Goal: Task Accomplishment & Management: Complete application form

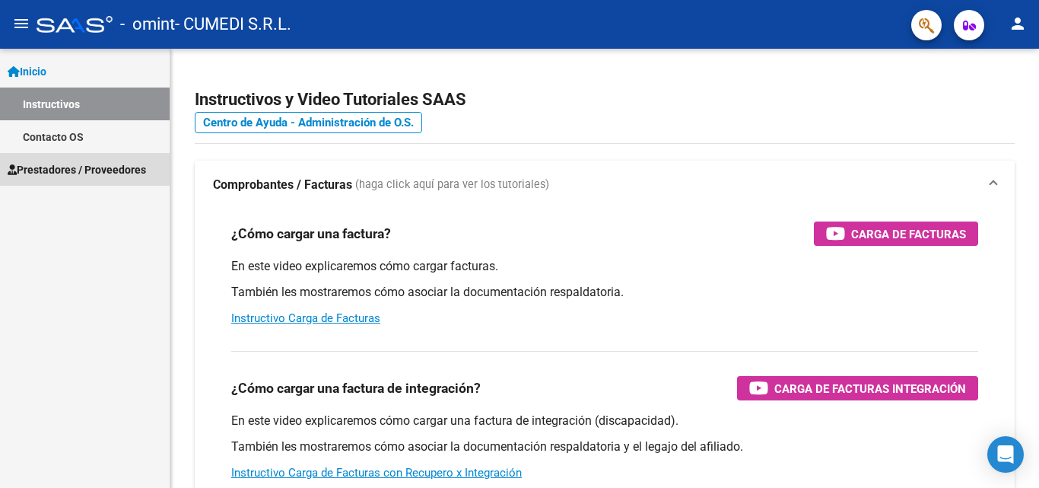
click at [69, 165] on span "Prestadores / Proveedores" at bounding box center [77, 169] width 138 height 17
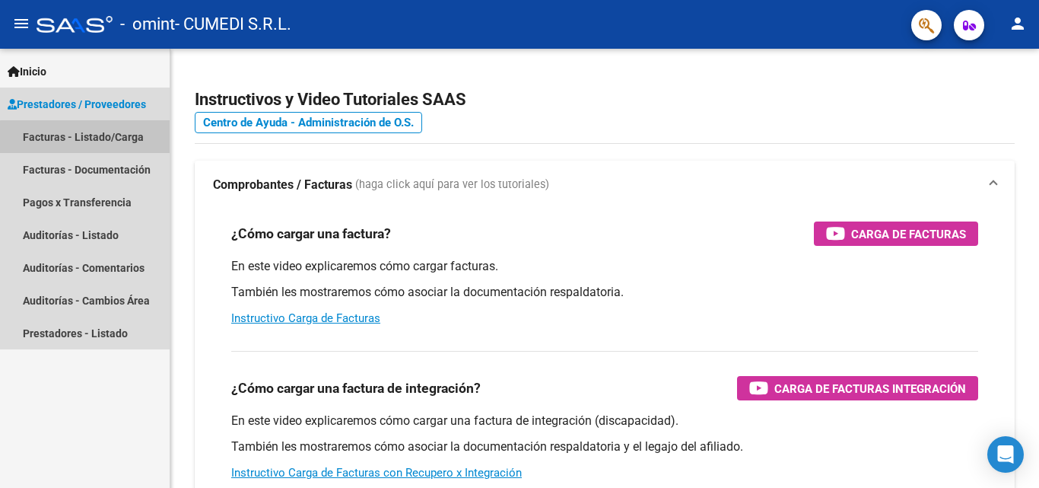
click at [116, 144] on link "Facturas - Listado/Carga" at bounding box center [85, 136] width 170 height 33
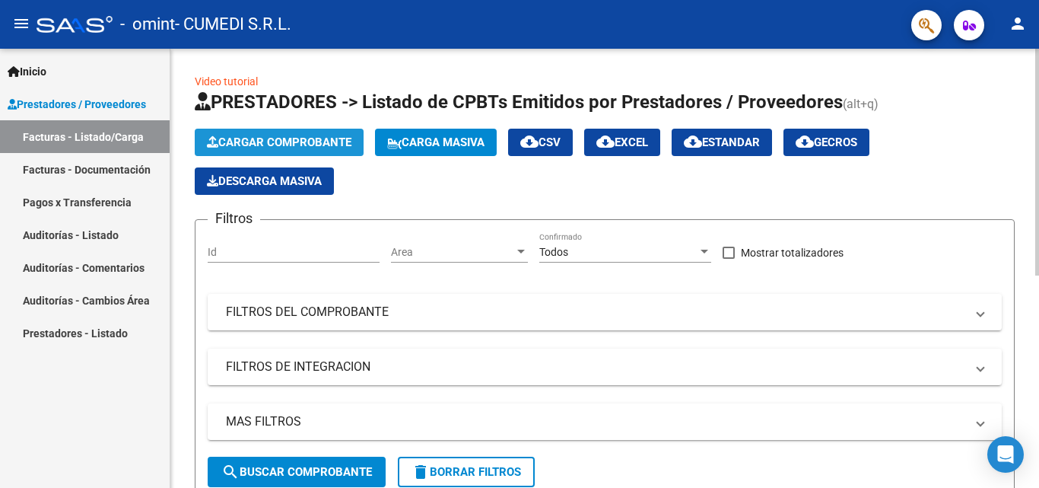
click at [265, 138] on span "Cargar Comprobante" at bounding box center [279, 142] width 145 height 14
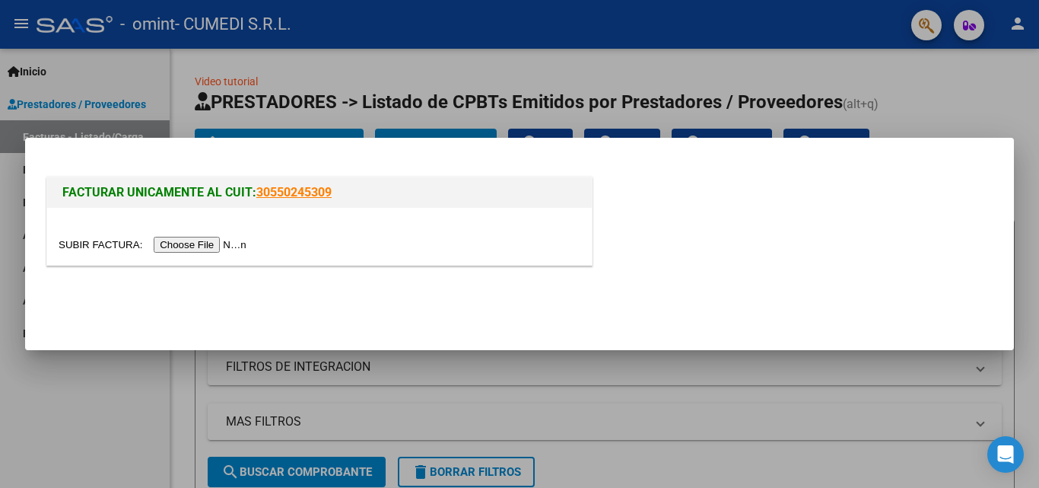
click at [213, 241] on input "file" at bounding box center [155, 245] width 192 height 16
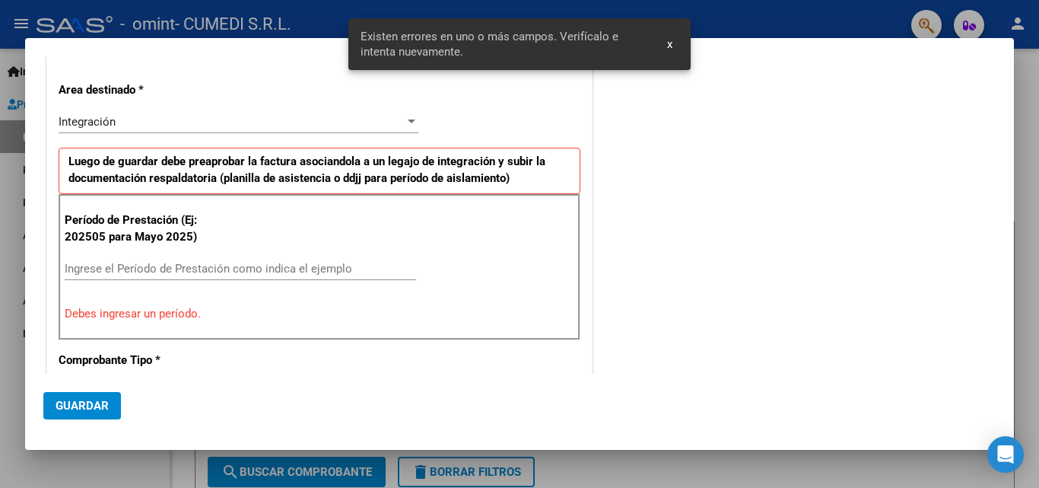
scroll to position [287, 0]
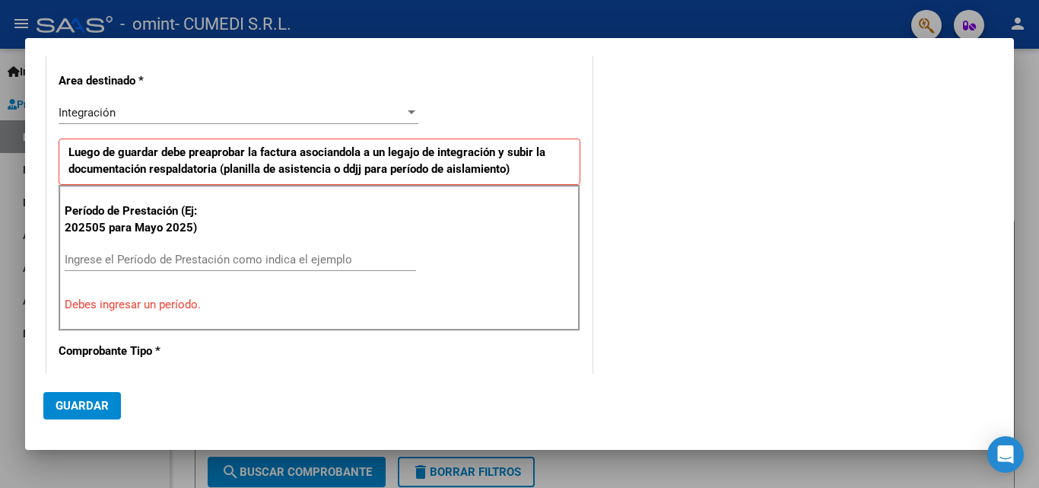
click at [160, 258] on input "Ingrese el Período de Prestación como indica el ejemplo" at bounding box center [241, 260] width 352 height 14
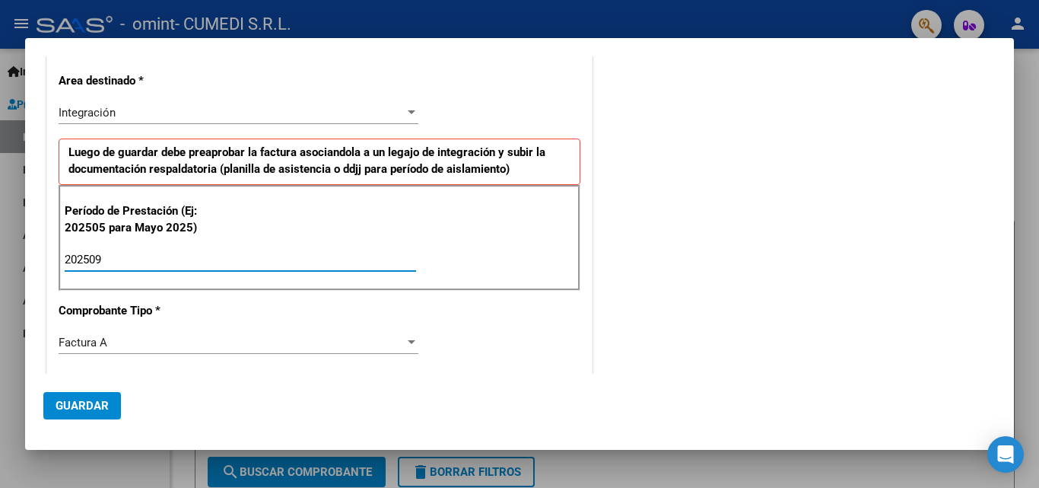
type input "202509"
click at [132, 337] on div "Factura A" at bounding box center [232, 343] width 346 height 14
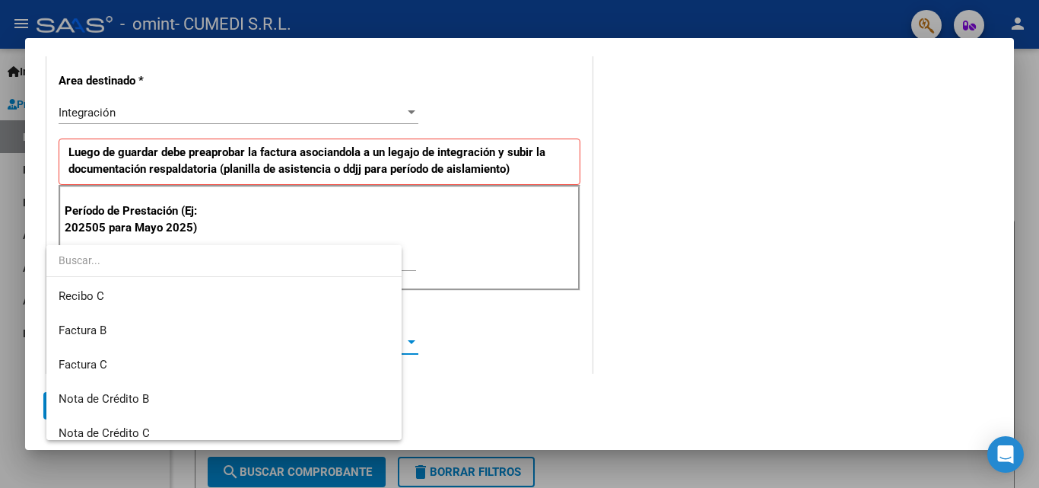
scroll to position [331, 0]
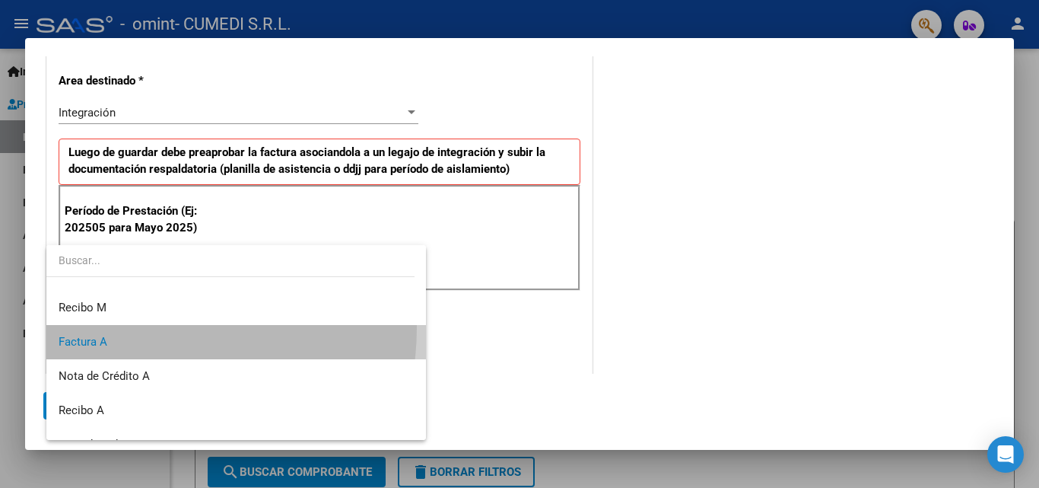
click at [130, 327] on span "Factura A" at bounding box center [236, 342] width 355 height 34
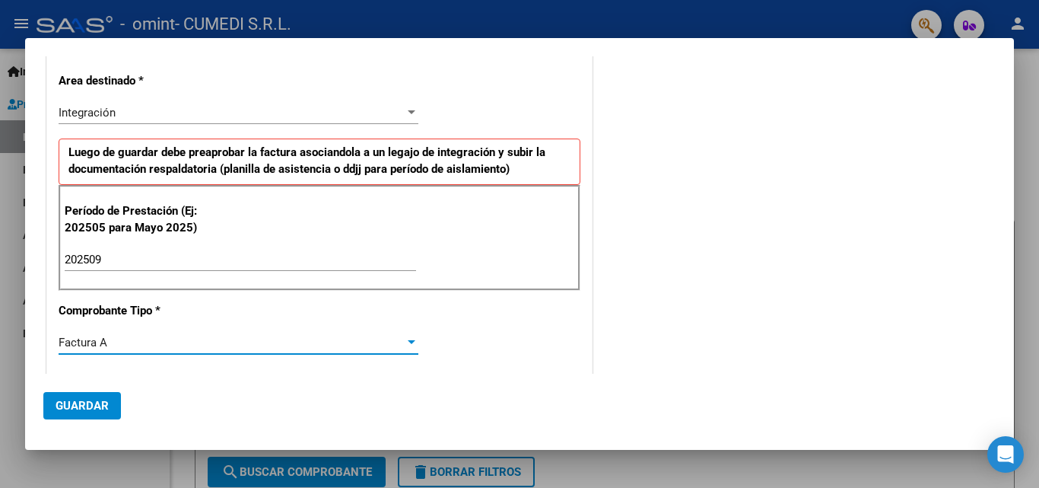
click at [95, 412] on span "Guardar" at bounding box center [82, 406] width 53 height 14
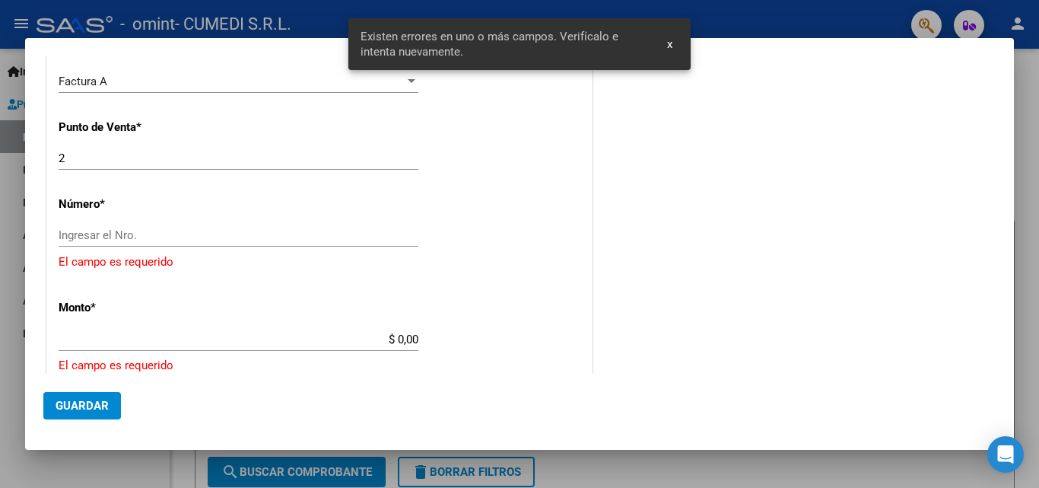
scroll to position [566, 0]
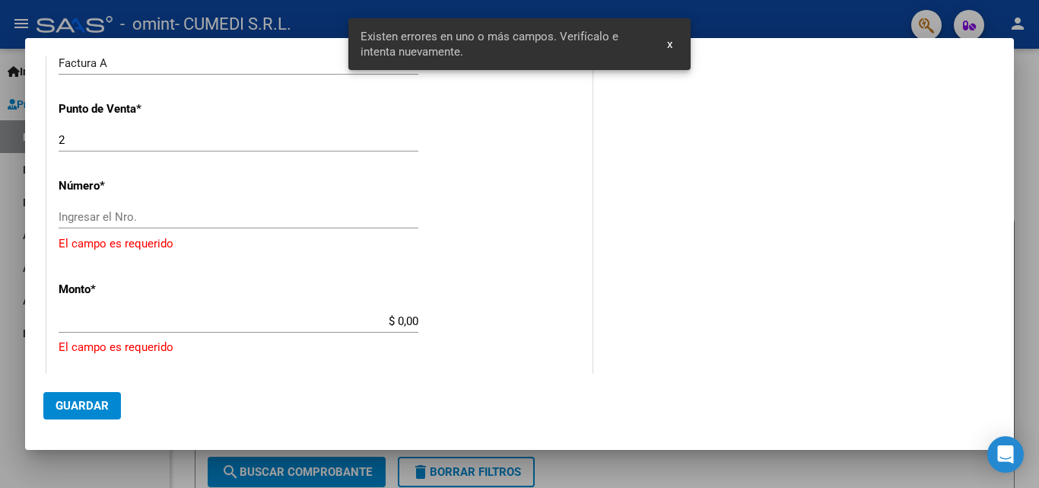
click at [160, 154] on div "2 Ingresar el Nro." at bounding box center [239, 147] width 360 height 37
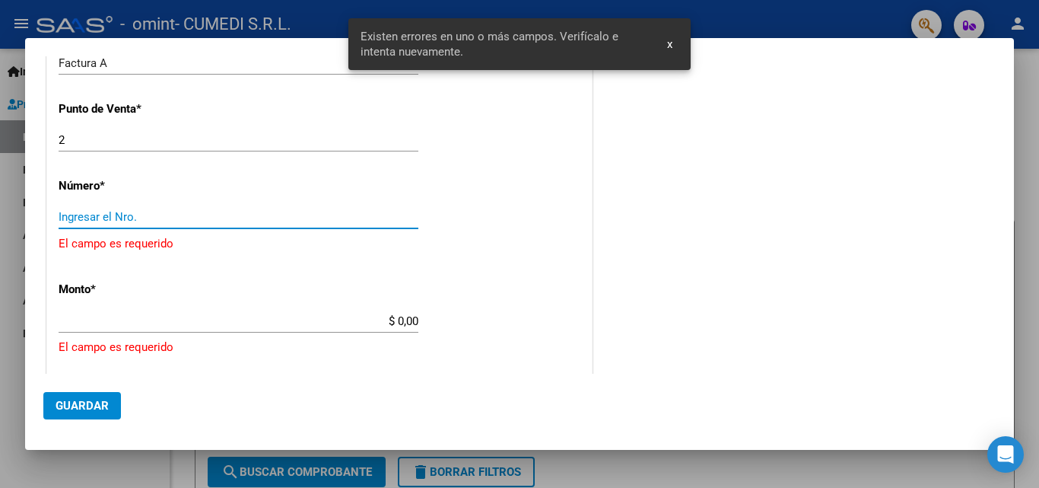
click at [160, 216] on input "Ingresar el Nro." at bounding box center [239, 217] width 360 height 14
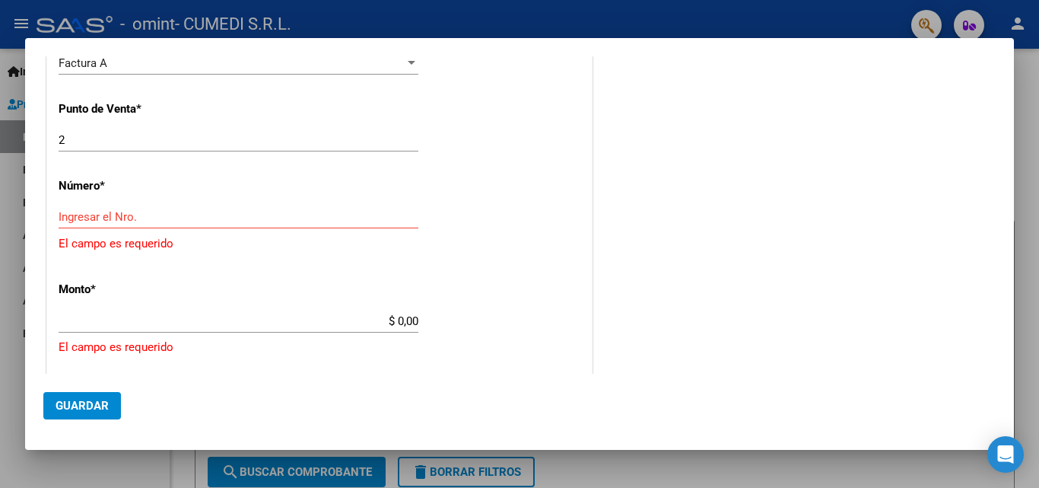
click at [146, 227] on div "Ingresar el Nro." at bounding box center [239, 216] width 360 height 23
click at [164, 219] on input "Ingresar el Nro." at bounding box center [239, 217] width 360 height 14
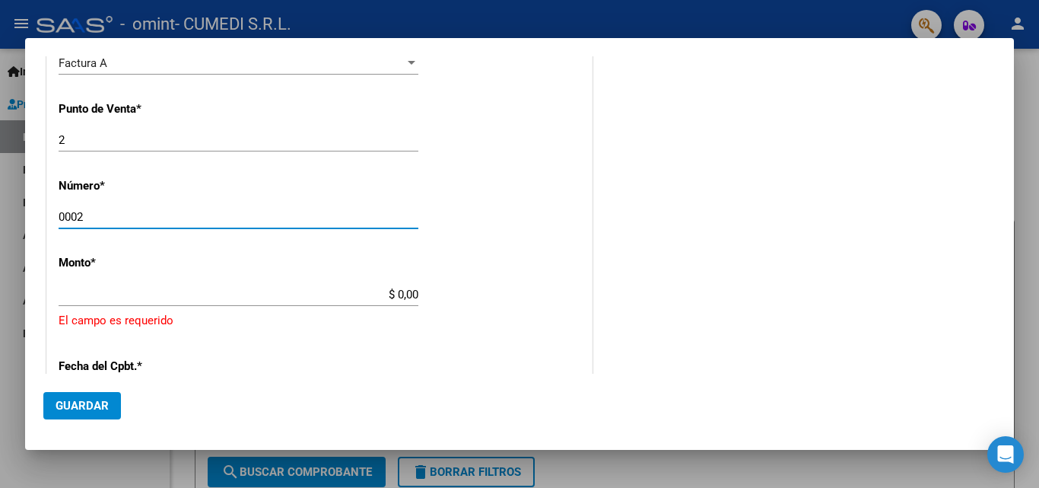
click at [165, 220] on input "0002" at bounding box center [239, 217] width 360 height 14
type input "0"
type input "00002"
type input "0002"
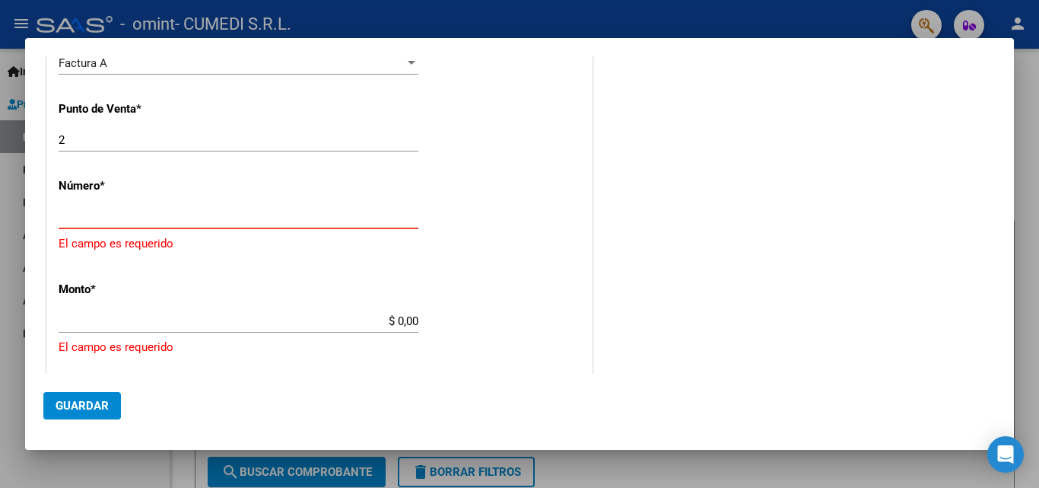
click at [149, 342] on div "$ 0,00 Ingresar el monto" at bounding box center [239, 328] width 360 height 37
click at [391, 322] on input "$ 0,00" at bounding box center [239, 321] width 360 height 14
drag, startPoint x: 391, startPoint y: 322, endPoint x: 453, endPoint y: 320, distance: 61.7
click at [453, 320] on div "CUIT * 30-71154771-8 Ingresar CUIT ANALISIS PRESTADOR CUMEDI S.R.L. ARCA Padrón…" at bounding box center [319, 228] width 545 height 1207
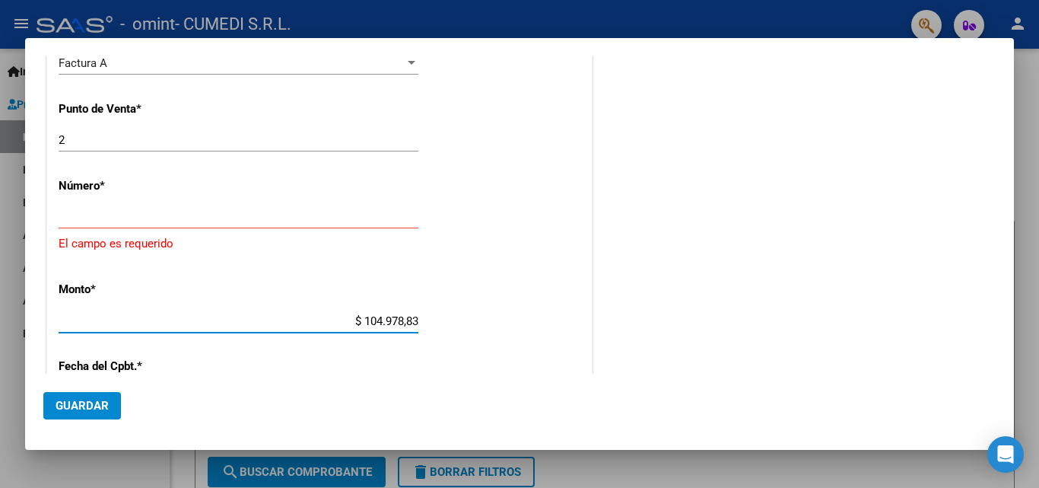
type input "$ 1.049.788,33"
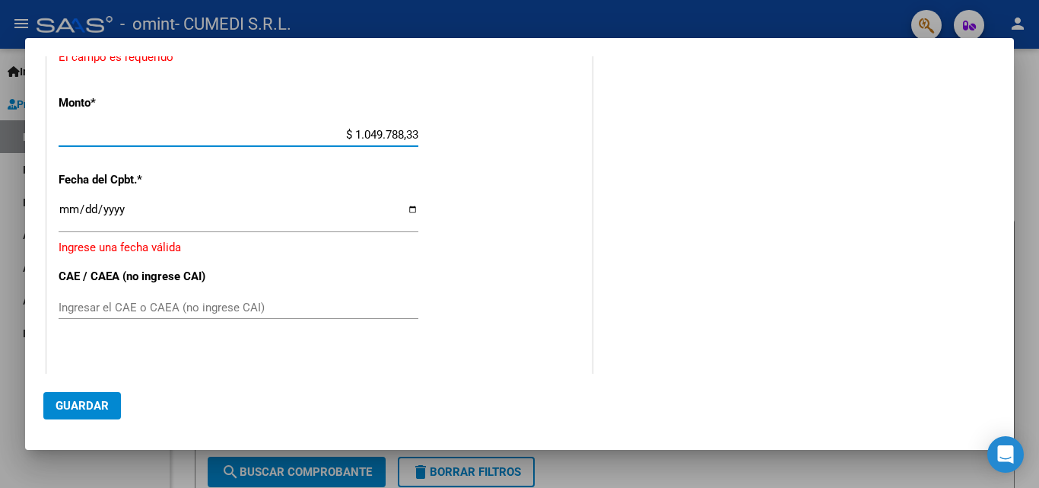
scroll to position [761, 0]
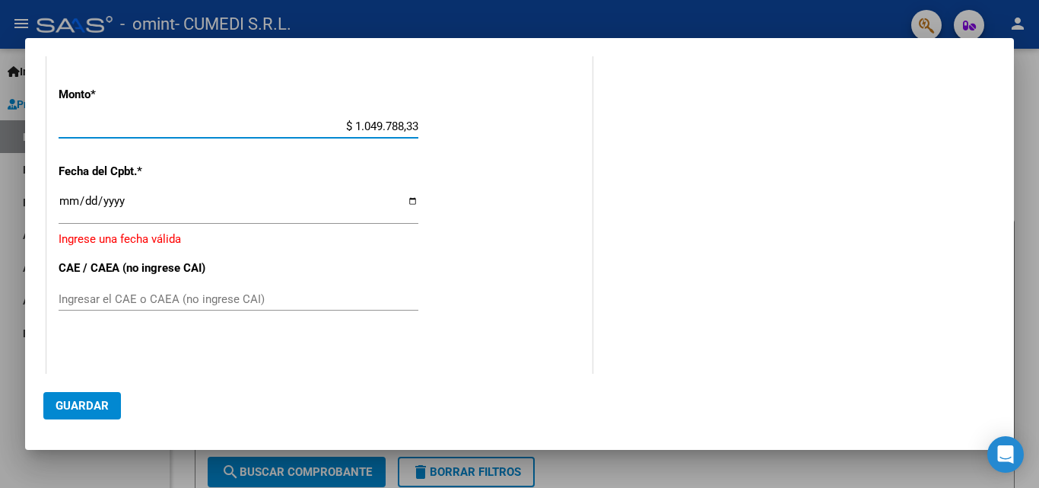
click at [409, 206] on input "Ingresar la fecha" at bounding box center [239, 207] width 360 height 24
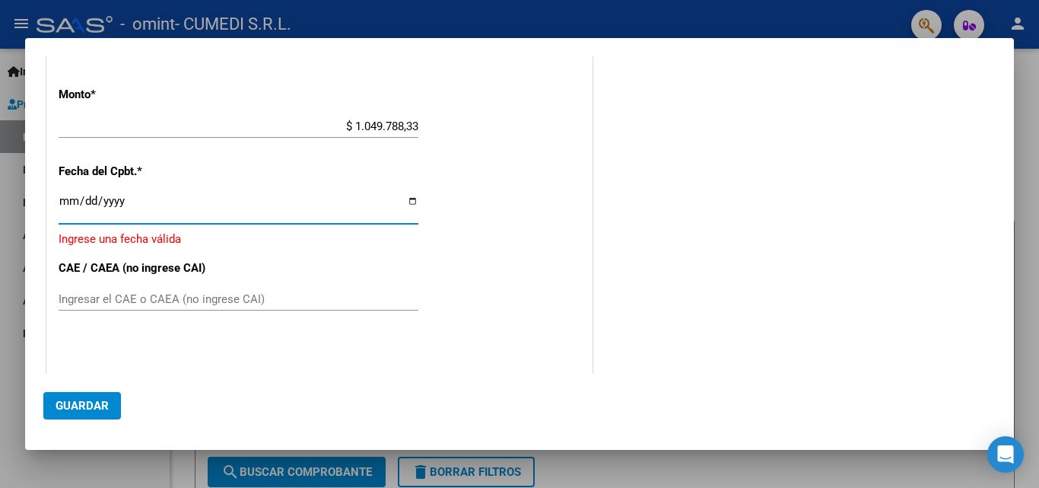
type input "[DATE]"
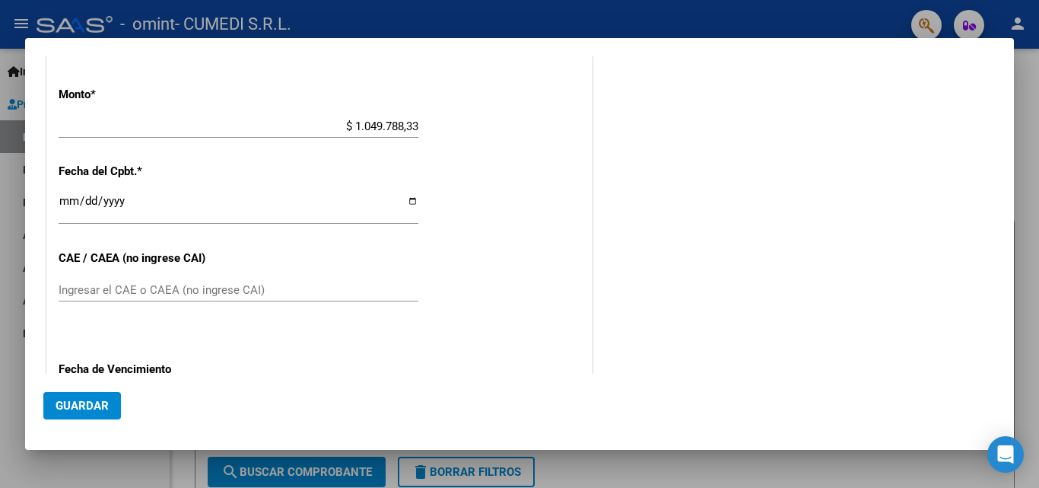
click at [157, 278] on div "Ingresar el CAE o CAEA (no ingrese CAI)" at bounding box center [239, 289] width 360 height 23
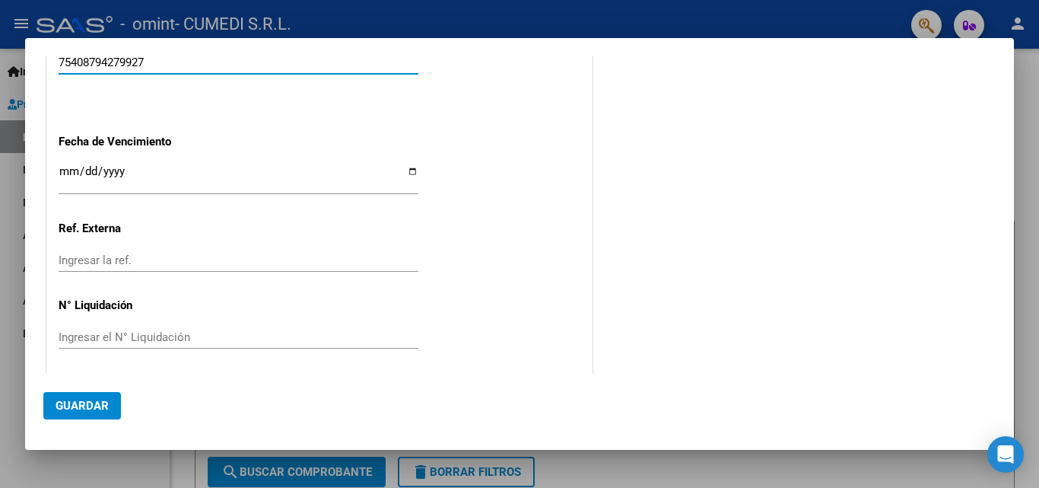
scroll to position [989, 0]
type input "75408794279927"
click at [405, 169] on input "Ingresar la fecha" at bounding box center [239, 176] width 360 height 24
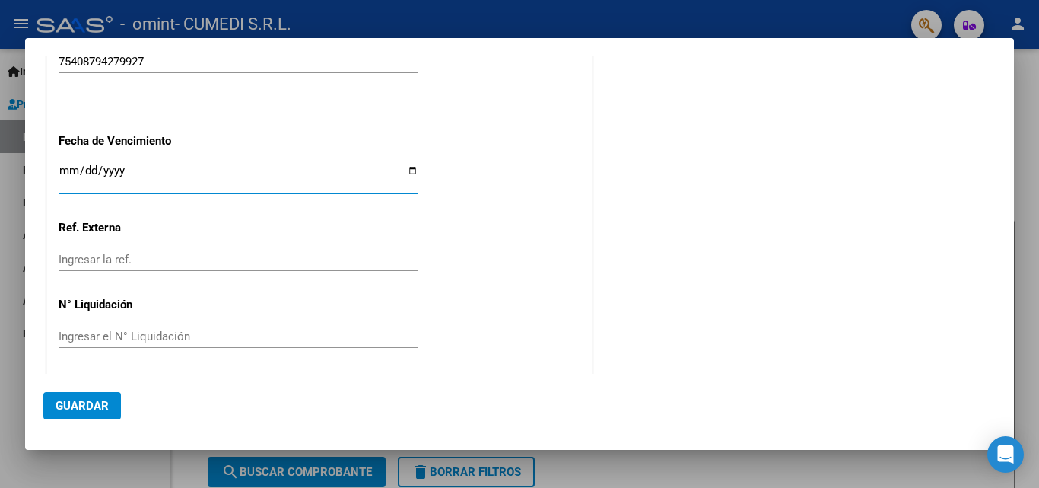
type input "[DATE]"
click at [144, 265] on input "Ingresar la ref." at bounding box center [239, 260] width 360 height 14
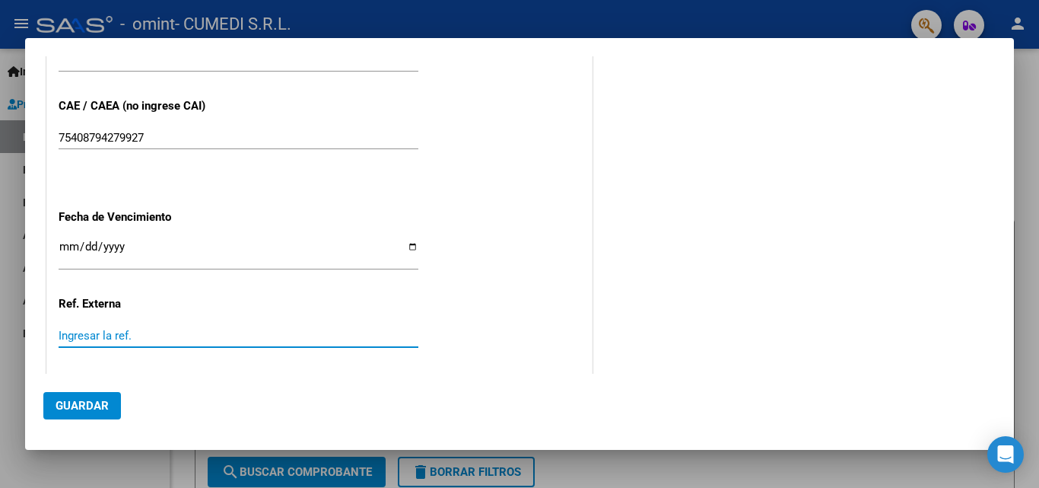
scroll to position [993, 0]
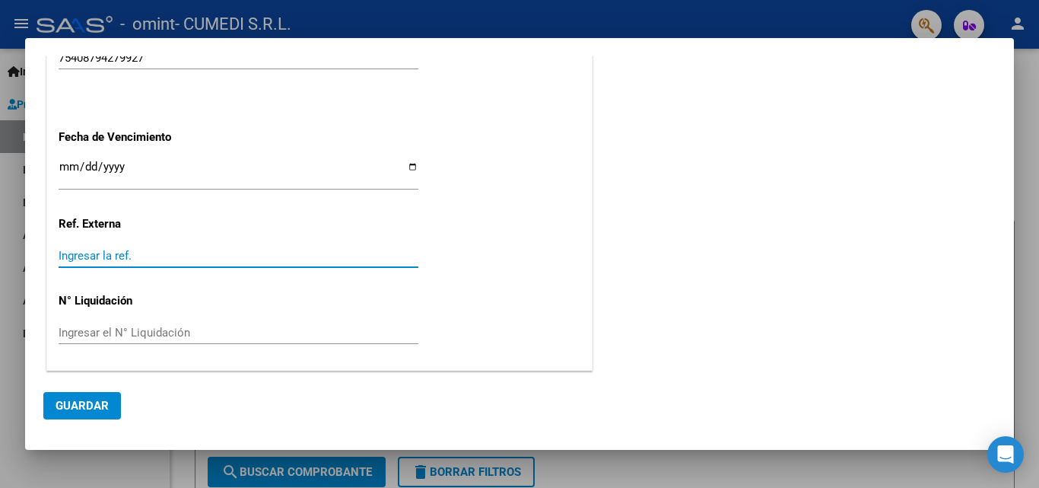
click at [85, 259] on input "Ingresar la ref." at bounding box center [239, 256] width 360 height 14
click at [90, 399] on span "Guardar" at bounding box center [82, 406] width 53 height 14
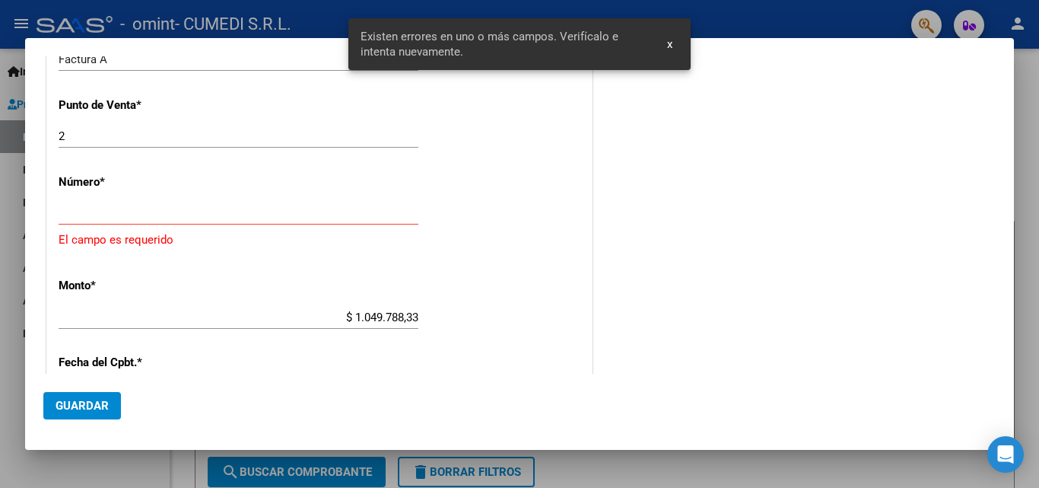
scroll to position [566, 0]
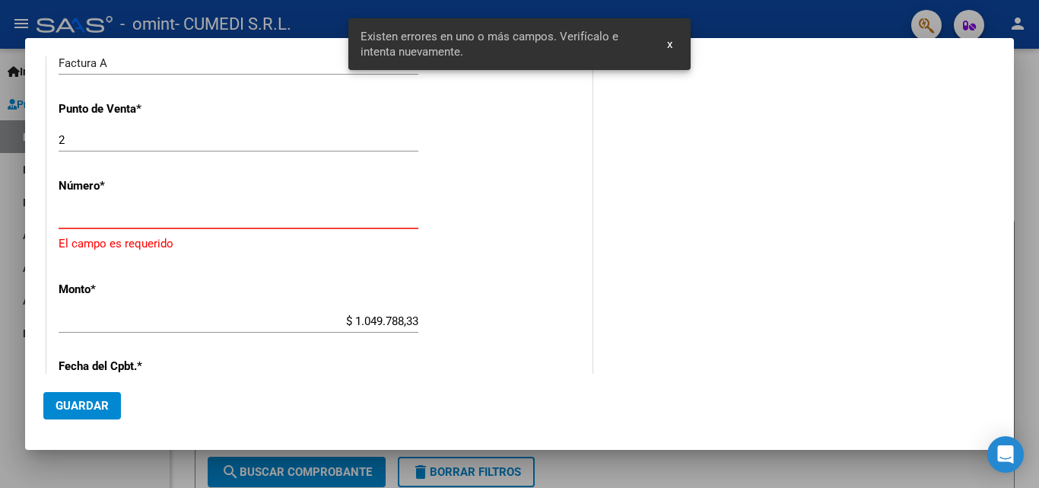
click at [275, 215] on input "Ingresar el Nro." at bounding box center [239, 217] width 360 height 14
click at [1026, 69] on div at bounding box center [519, 244] width 1039 height 488
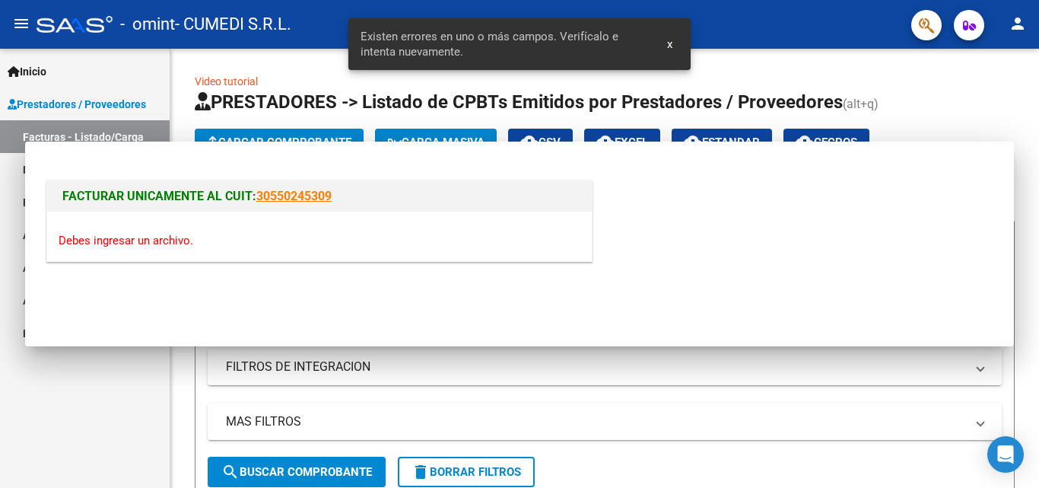
scroll to position [0, 0]
